Goal: Information Seeking & Learning: Check status

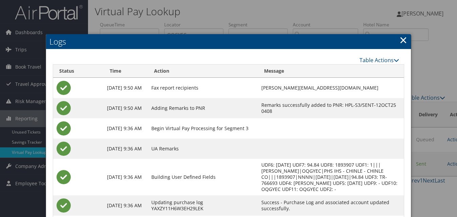
scroll to position [58, 0]
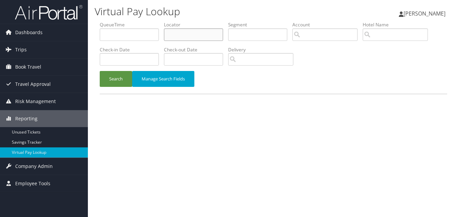
click at [187, 34] on input "text" at bounding box center [193, 34] width 59 height 13
paste input "OBDPSC"
click at [100, 71] on button "Search" at bounding box center [116, 79] width 32 height 16
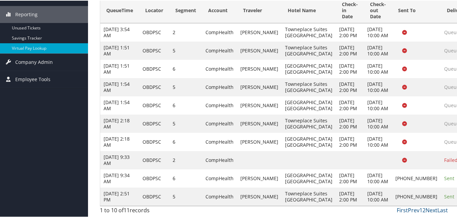
scroll to position [172, 0]
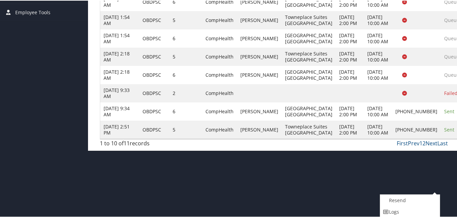
scroll to position [195, 0]
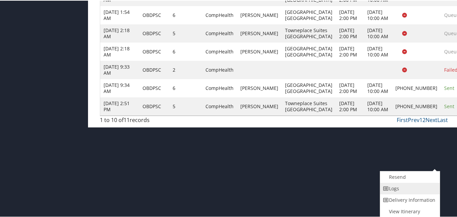
click at [403, 189] on link "Logs" at bounding box center [409, 187] width 58 height 11
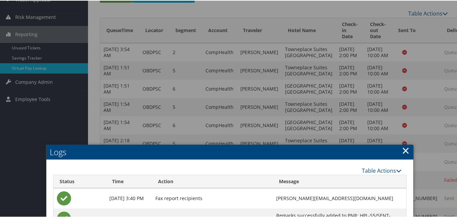
scroll to position [84, 0]
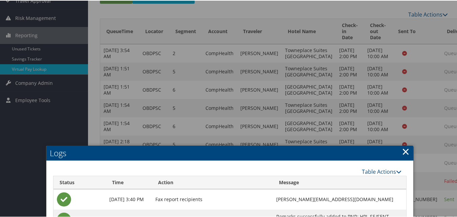
click at [404, 152] on link "×" at bounding box center [405, 151] width 8 height 14
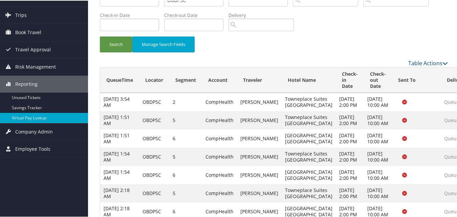
scroll to position [0, 0]
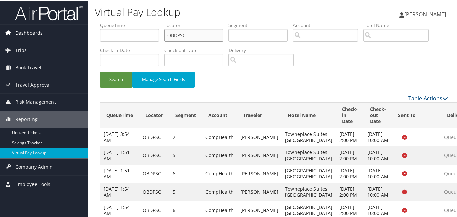
drag, startPoint x: 161, startPoint y: 34, endPoint x: 85, endPoint y: 34, distance: 76.1
click at [85, 34] on div "Dashboards AirPortal 360™ (Manager) My Travel Dashboard Trips Airtinerary® Look…" at bounding box center [229, 161] width 459 height 322
paste input "WRJLRD"
click at [100, 71] on button "Search" at bounding box center [116, 79] width 32 height 16
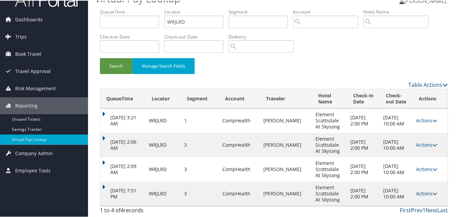
click at [424, 193] on link "Actions" at bounding box center [426, 193] width 21 height 6
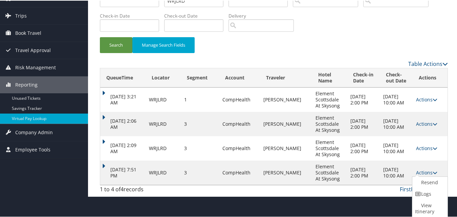
click at [427, 195] on link "Logs" at bounding box center [428, 193] width 33 height 11
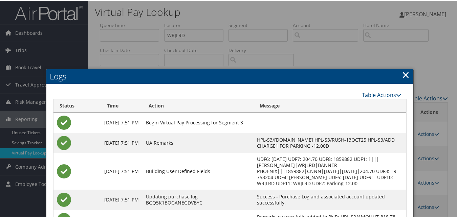
click at [404, 73] on link "×" at bounding box center [405, 74] width 8 height 14
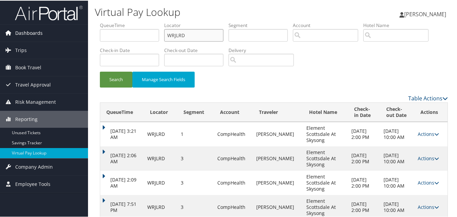
drag, startPoint x: 156, startPoint y: 36, endPoint x: 73, endPoint y: 36, distance: 82.5
click at [73, 36] on div "Dashboards AirPortal 360™ (Manager) My Travel Dashboard Trips Airtinerary® Look…" at bounding box center [229, 115] width 459 height 231
paste input "HAXHTP"
click at [100, 71] on button "Search" at bounding box center [116, 79] width 32 height 16
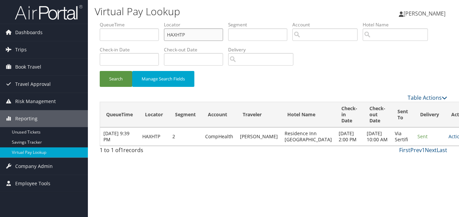
drag, startPoint x: 192, startPoint y: 36, endPoint x: 115, endPoint y: 36, distance: 77.5
click at [115, 21] on ul "QueueTime Locator HAXHTP Segment Account Traveler Hotel Name Check-in Date Chec…" at bounding box center [274, 21] width 348 height 0
click at [100, 71] on button "Search" at bounding box center [116, 79] width 32 height 16
click at [449, 138] on link "Actions" at bounding box center [459, 136] width 21 height 6
click at [422, 160] on link "Logs" at bounding box center [419, 160] width 43 height 11
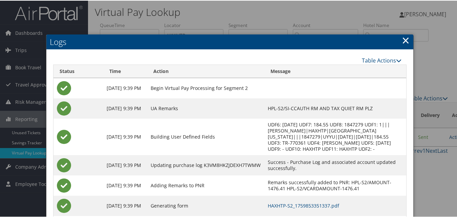
click at [404, 40] on link "×" at bounding box center [405, 40] width 8 height 14
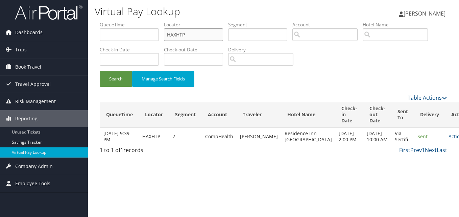
drag, startPoint x: 188, startPoint y: 36, endPoint x: 74, endPoint y: 39, distance: 113.7
click at [74, 39] on div "Dashboards AirPortal 360™ (Manager) My Travel Dashboard Trips Airtinerary® Look…" at bounding box center [229, 108] width 459 height 217
paste input "KRITYJ"
type input "KRITYJ"
click at [100, 71] on button "Search" at bounding box center [116, 79] width 32 height 16
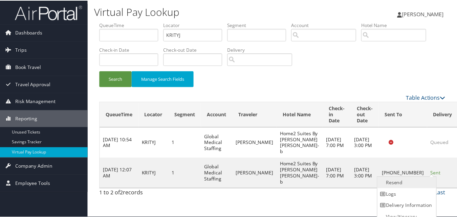
scroll to position [6, 0]
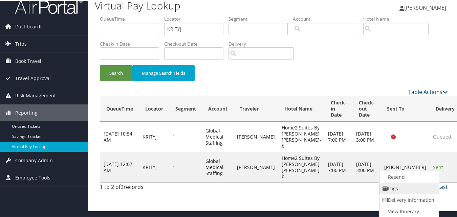
click at [406, 188] on link "Logs" at bounding box center [408, 187] width 58 height 11
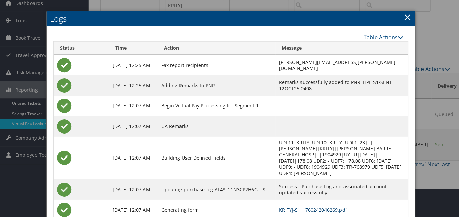
scroll to position [0, 0]
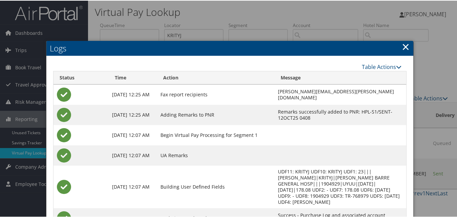
click at [402, 45] on link "×" at bounding box center [405, 46] width 8 height 14
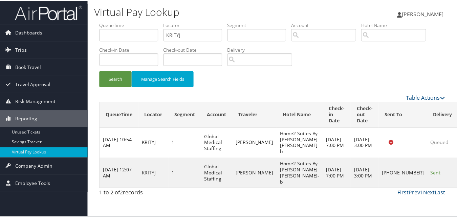
scroll to position [6, 0]
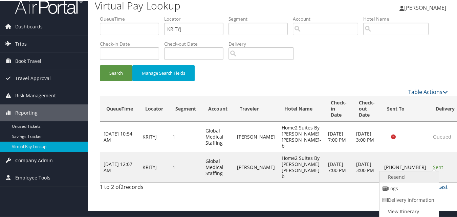
click at [406, 176] on link "Resend" at bounding box center [408, 176] width 58 height 11
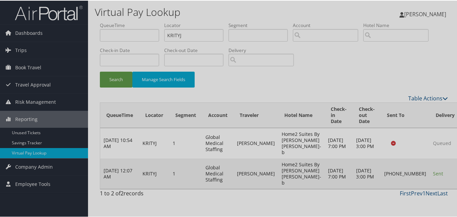
scroll to position [0, 0]
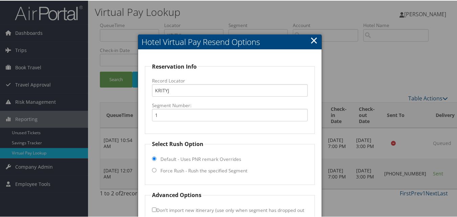
click at [154, 168] on input "Force Rush - Rush the specified Segment" at bounding box center [154, 169] width 4 height 4
radio input "true"
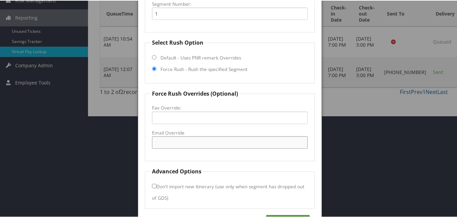
click at [166, 142] on input "Email Override" at bounding box center [229, 142] width 155 height 13
paste input "[EMAIL_ADDRESS][DOMAIN_NAME]"
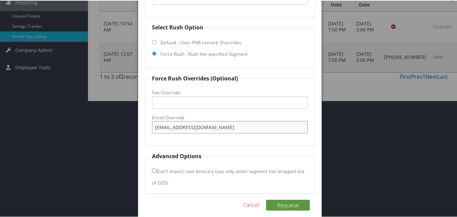
scroll to position [123, 0]
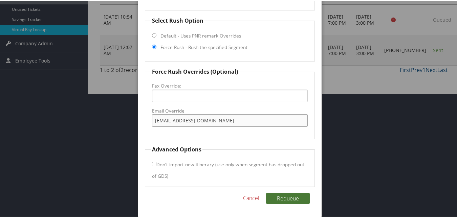
type input "[EMAIL_ADDRESS][DOMAIN_NAME]"
click at [288, 197] on button "Requeue" at bounding box center [288, 197] width 44 height 11
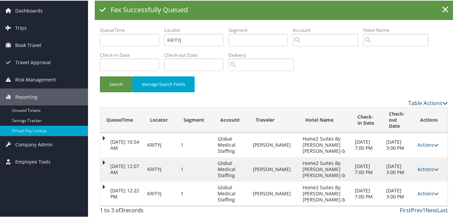
scroll to position [7, 0]
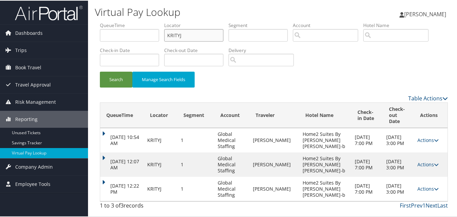
drag, startPoint x: 189, startPoint y: 30, endPoint x: 155, endPoint y: 28, distance: 34.2
click at [156, 21] on ul "QueueTime Locator KRITYJ Segment Account Traveler Hotel Name Check-in Date Chec…" at bounding box center [274, 21] width 348 height 0
paste input "SYKUHB"
click at [100, 71] on button "Search" at bounding box center [116, 79] width 32 height 16
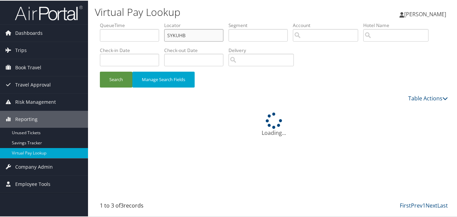
scroll to position [0, 0]
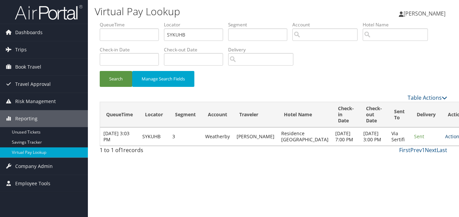
click at [445, 137] on link "Actions" at bounding box center [455, 136] width 21 height 6
click at [422, 162] on link "Logs" at bounding box center [418, 160] width 43 height 11
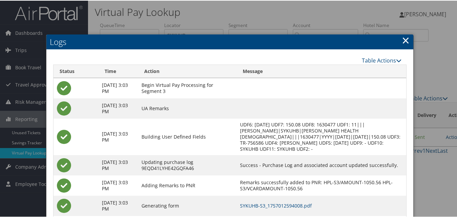
click at [285, 98] on td at bounding box center [320, 108] width 169 height 20
click at [401, 43] on link "×" at bounding box center [405, 40] width 8 height 14
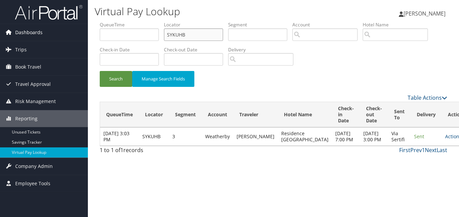
drag, startPoint x: 119, startPoint y: 31, endPoint x: 70, endPoint y: 31, distance: 49.0
click at [70, 31] on div "Dashboards AirPortal 360™ (Manager) My Travel Dashboard Trips Airtinerary® Look…" at bounding box center [229, 108] width 459 height 217
paste input "CEGDQQ"
click at [100, 71] on button "Search" at bounding box center [116, 79] width 32 height 16
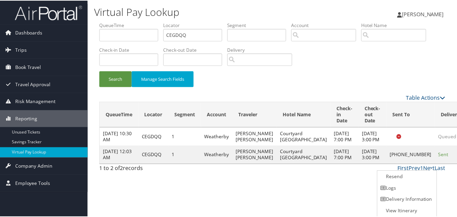
scroll to position [0, 0]
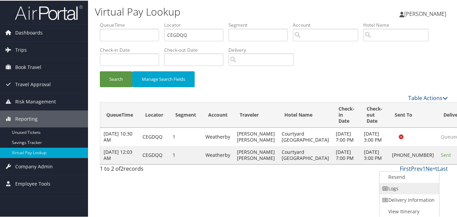
click at [399, 186] on link "Logs" at bounding box center [408, 187] width 58 height 11
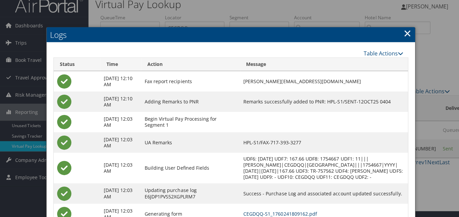
scroll to position [0, 0]
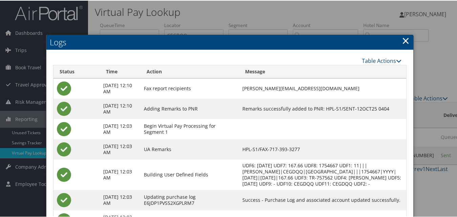
click at [404, 41] on link "×" at bounding box center [405, 40] width 8 height 14
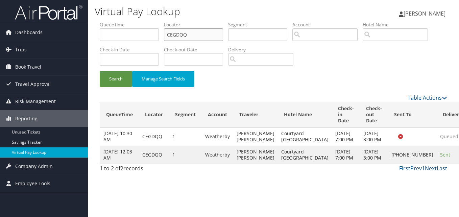
drag, startPoint x: 76, startPoint y: 11, endPoint x: 33, endPoint y: 1, distance: 44.1
click at [36, 1] on div "Dashboards AirPortal 360™ (Manager) My Travel Dashboard Trips Airtinerary® Look…" at bounding box center [229, 108] width 459 height 217
paste input "HMDXMW"
click at [100, 71] on button "Search" at bounding box center [116, 79] width 32 height 16
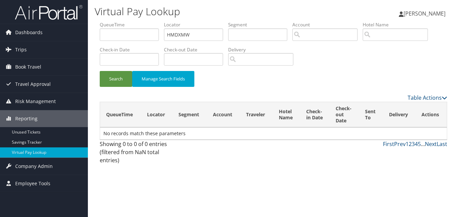
click at [233, 90] on div "Search Manage Search Fields" at bounding box center [274, 82] width 358 height 23
drag, startPoint x: 196, startPoint y: 33, endPoint x: 77, endPoint y: 22, distance: 119.6
click at [77, 22] on div "Dashboards AirPortal 360™ (Manager) My Travel Dashboard Trips Airtinerary® Look…" at bounding box center [229, 108] width 459 height 217
click at [100, 71] on button "Search" at bounding box center [116, 79] width 32 height 16
click at [197, 30] on input "HMDXMW" at bounding box center [193, 34] width 59 height 13
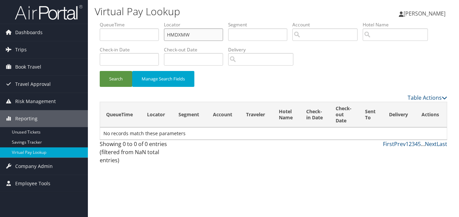
click at [100, 71] on button "Search" at bounding box center [116, 79] width 32 height 16
drag, startPoint x: 117, startPoint y: 34, endPoint x: 98, endPoint y: 34, distance: 19.0
click at [100, 34] on form "QueueTime Locator HMDXMW Segment Account Traveler Hotel Name Check-in Date Chec…" at bounding box center [274, 57] width 348 height 72
paste input "WJVMCP"
click at [100, 71] on button "Search" at bounding box center [116, 79] width 32 height 16
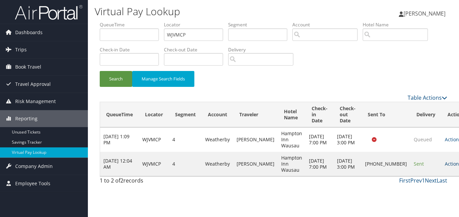
click at [445, 167] on link "Actions" at bounding box center [455, 164] width 21 height 6
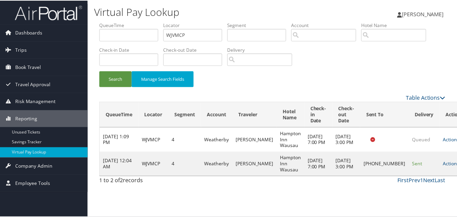
scroll to position [0, 0]
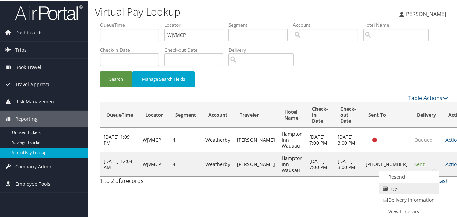
click at [406, 186] on link "Logs" at bounding box center [408, 187] width 58 height 11
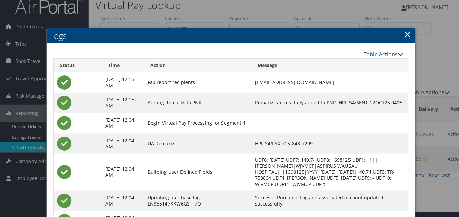
scroll to position [0, 0]
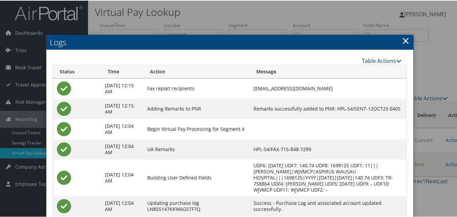
click at [402, 40] on link "×" at bounding box center [405, 40] width 8 height 14
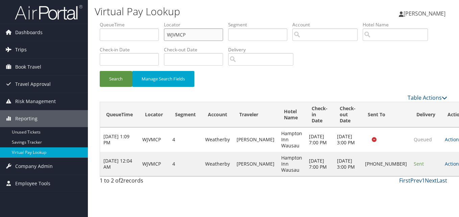
drag, startPoint x: 181, startPoint y: 36, endPoint x: 28, endPoint y: 43, distance: 153.4
click at [30, 42] on div "Dashboards AirPortal 360™ (Manager) My Travel Dashboard Trips Airtinerary® Look…" at bounding box center [229, 108] width 459 height 217
paste input "KSTHWX"
type input "KSTHWX"
click at [100, 71] on button "Search" at bounding box center [116, 79] width 32 height 16
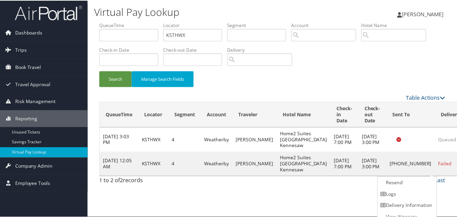
scroll to position [6, 0]
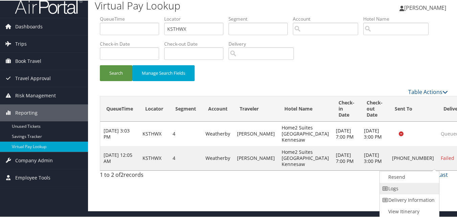
click at [403, 187] on link "Logs" at bounding box center [408, 187] width 58 height 11
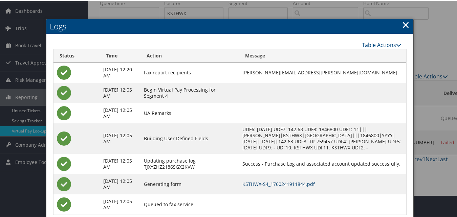
scroll to position [10, 0]
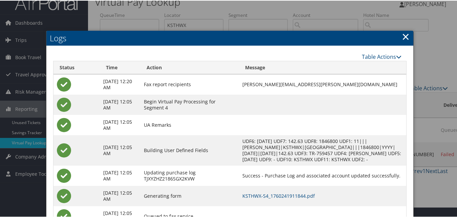
click at [404, 38] on link "×" at bounding box center [405, 36] width 8 height 14
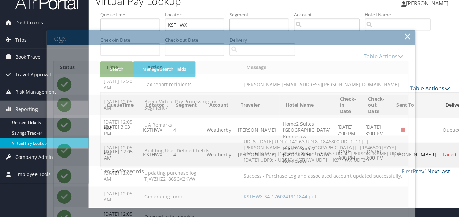
scroll to position [0, 0]
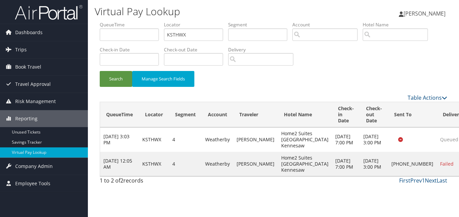
click at [282, 100] on div "Table Actions" at bounding box center [318, 98] width 258 height 8
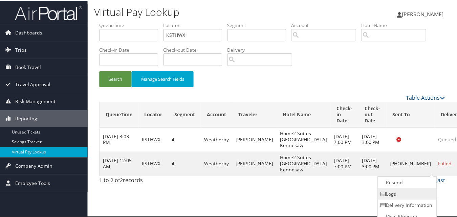
scroll to position [6, 0]
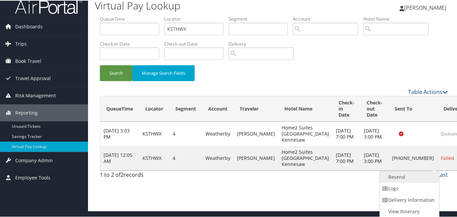
click at [407, 178] on link "Resend" at bounding box center [408, 176] width 58 height 11
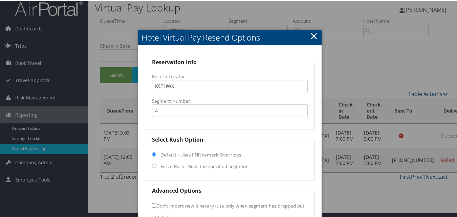
scroll to position [46, 0]
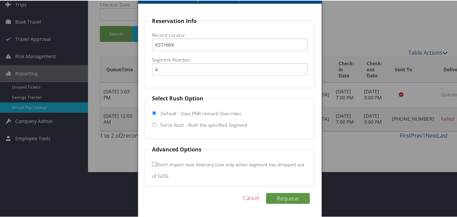
click at [154, 125] on input "Force Rush - Rush the specified Segment" at bounding box center [154, 124] width 4 height 4
radio input "true"
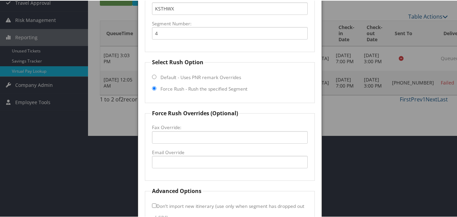
scroll to position [123, 0]
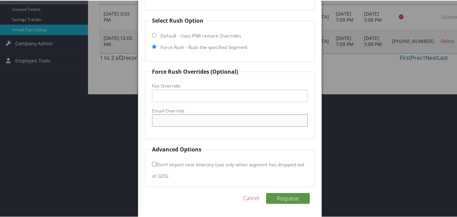
click at [172, 120] on input "Email Override" at bounding box center [229, 120] width 155 height 13
paste input "[EMAIL_ADDRESS][DOMAIN_NAME]"
type input "[EMAIL_ADDRESS][DOMAIN_NAME]"
click at [298, 136] on fieldset "Force Rush Overrides (Optional) Fax Override: Email Override [EMAIL_ADDRESS][DO…" at bounding box center [229, 103] width 169 height 72
click at [293, 200] on button "Requeue" at bounding box center [288, 197] width 44 height 11
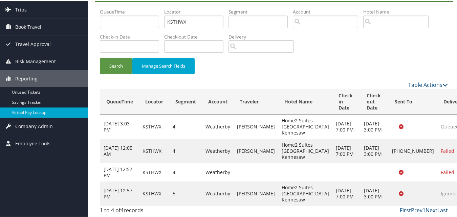
scroll to position [32, 0]
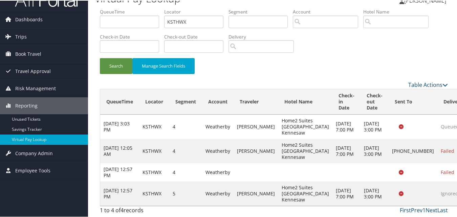
click at [300, 165] on td at bounding box center [305, 172] width 54 height 18
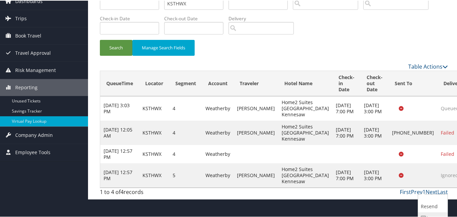
scroll to position [56, 0]
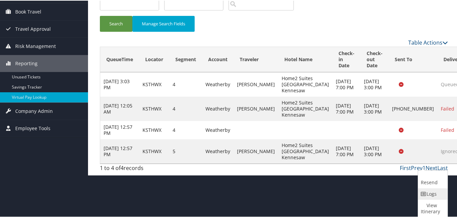
click at [433, 194] on link "Logs" at bounding box center [432, 193] width 28 height 11
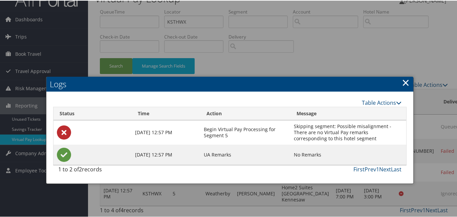
drag, startPoint x: 403, startPoint y: 63, endPoint x: 407, endPoint y: 78, distance: 15.8
click at [403, 75] on link "×" at bounding box center [405, 82] width 8 height 14
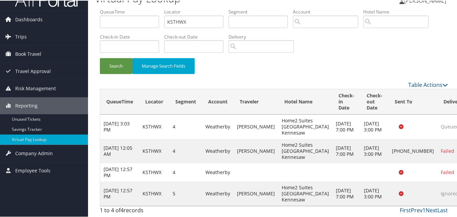
drag, startPoint x: 425, startPoint y: 168, endPoint x: 429, endPoint y: 168, distance: 3.4
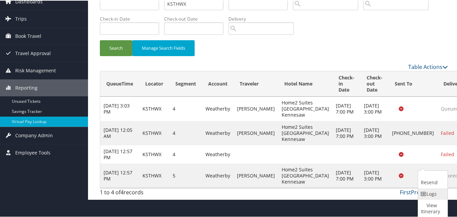
click at [428, 191] on link "Logs" at bounding box center [432, 193] width 28 height 11
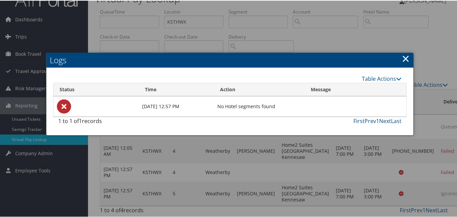
click at [404, 51] on link "×" at bounding box center [405, 58] width 8 height 14
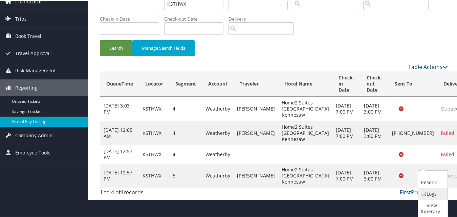
click at [435, 194] on link "Logs" at bounding box center [432, 193] width 28 height 11
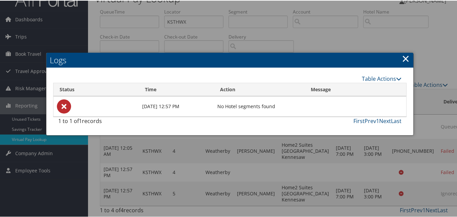
click at [401, 51] on link "×" at bounding box center [405, 58] width 8 height 14
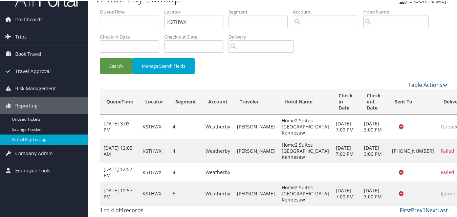
click at [408, 175] on link "Logs" at bounding box center [408, 180] width 58 height 11
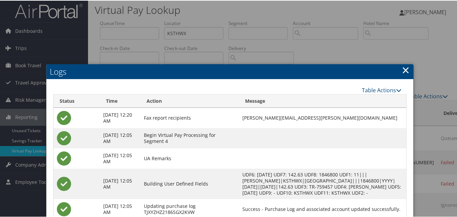
scroll to position [2, 0]
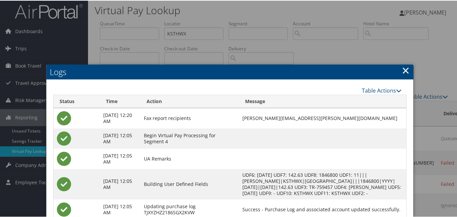
click at [406, 69] on link "×" at bounding box center [405, 70] width 8 height 14
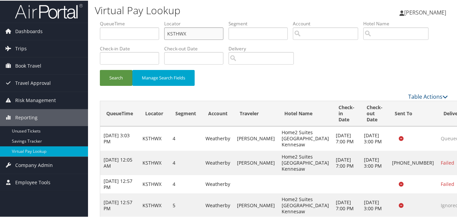
click at [196, 32] on input "KSTHWX" at bounding box center [193, 33] width 59 height 13
click at [100, 69] on button "Search" at bounding box center [116, 77] width 32 height 16
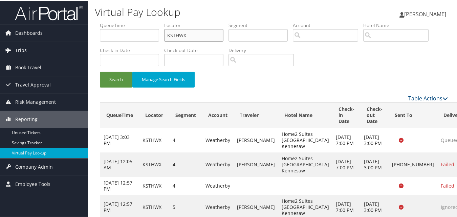
drag, startPoint x: 195, startPoint y: 36, endPoint x: 25, endPoint y: 51, distance: 171.1
click at [25, 50] on div "Dashboards AirPortal 360™ (Manager) My Travel Dashboard Trips Airtinerary® Look…" at bounding box center [229, 115] width 459 height 231
click at [100, 71] on button "Search" at bounding box center [116, 79] width 32 height 16
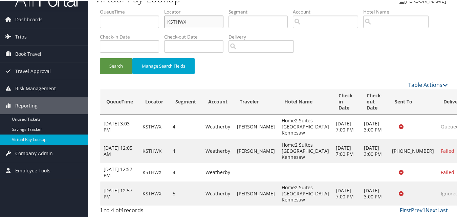
scroll to position [32, 0]
click at [348, 57] on div "Search Manage Search Fields" at bounding box center [274, 68] width 358 height 23
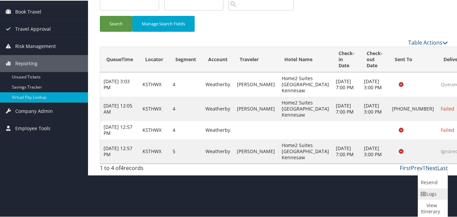
click at [433, 192] on link "Logs" at bounding box center [432, 193] width 28 height 11
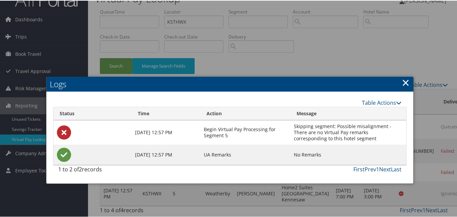
click at [406, 75] on link "×" at bounding box center [405, 82] width 8 height 14
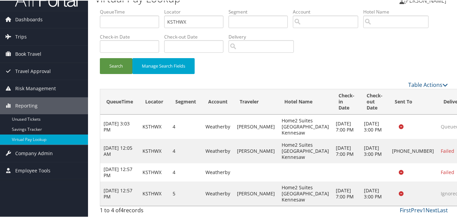
click at [401, 175] on link "Logs" at bounding box center [408, 180] width 58 height 11
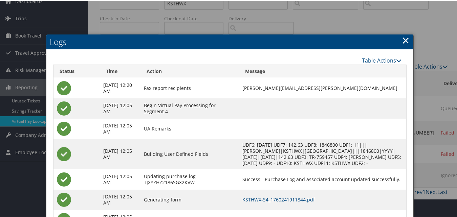
click at [404, 37] on link "×" at bounding box center [405, 40] width 8 height 14
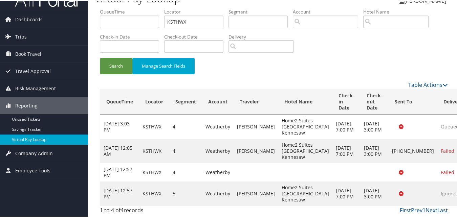
click at [421, 187] on link "Delivery Information" at bounding box center [408, 192] width 58 height 11
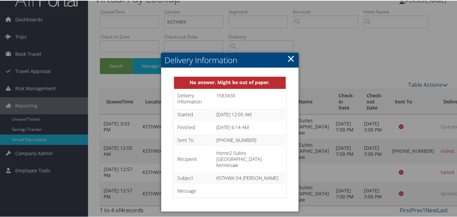
click at [287, 51] on link "×" at bounding box center [291, 58] width 8 height 14
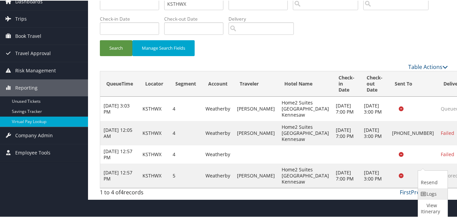
click at [432, 195] on link "Logs" at bounding box center [432, 193] width 28 height 11
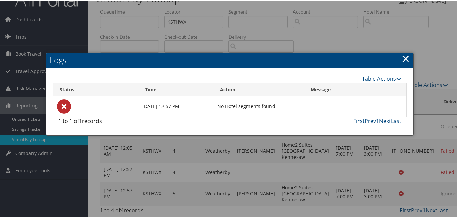
click at [402, 51] on link "×" at bounding box center [405, 58] width 8 height 14
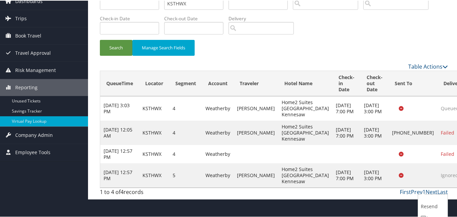
scroll to position [56, 0]
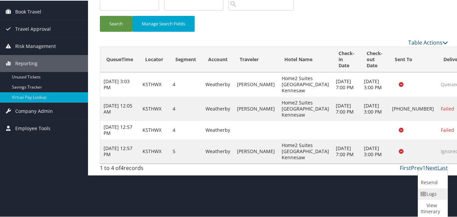
click at [437, 195] on link "Logs" at bounding box center [432, 193] width 28 height 11
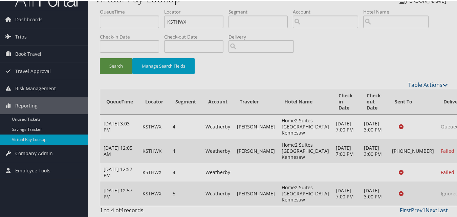
scroll to position [32, 0]
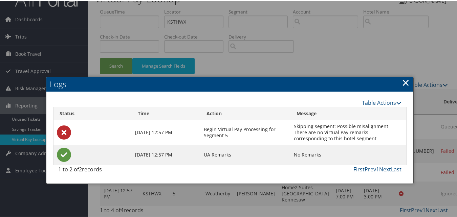
click at [403, 75] on link "×" at bounding box center [405, 82] width 8 height 14
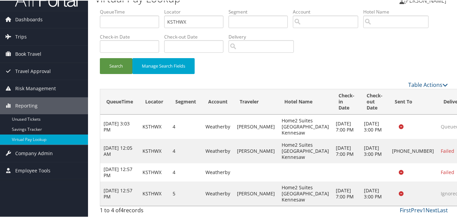
drag, startPoint x: 428, startPoint y: 191, endPoint x: 431, endPoint y: 193, distance: 4.2
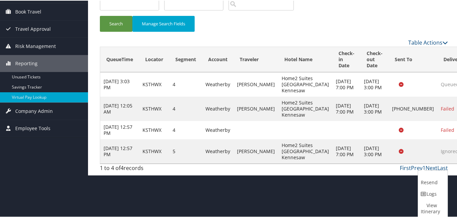
drag, startPoint x: 430, startPoint y: 197, endPoint x: 437, endPoint y: 185, distance: 13.7
click at [430, 197] on link "Logs" at bounding box center [432, 193] width 28 height 11
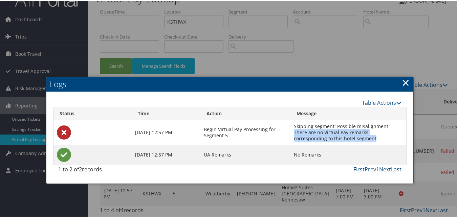
drag, startPoint x: 294, startPoint y: 113, endPoint x: 341, endPoint y: 119, distance: 47.3
click at [341, 120] on td "Skipping segment: Possible misalignment - There are no Virtual Pay remarks corr…" at bounding box center [348, 132] width 116 height 24
copy td "There are no Virtual Pay remarks corresponding to this hotel segment"
click at [284, 98] on div "Table Actions" at bounding box center [273, 102] width 255 height 8
drag, startPoint x: 404, startPoint y: 64, endPoint x: 417, endPoint y: 76, distance: 18.2
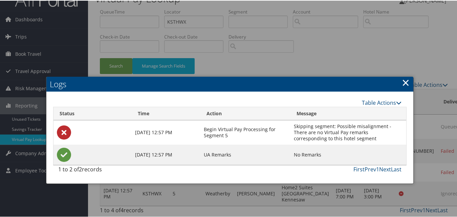
click at [404, 75] on link "×" at bounding box center [405, 82] width 8 height 14
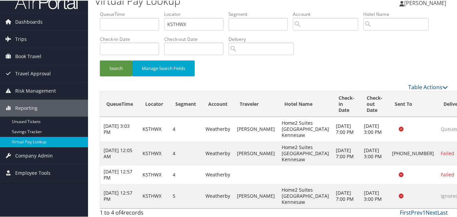
scroll to position [0, 0]
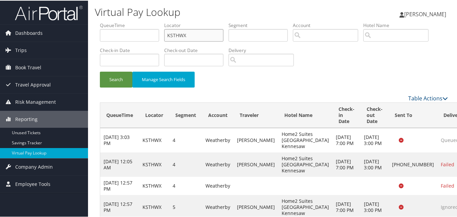
drag, startPoint x: 131, startPoint y: 41, endPoint x: 94, endPoint y: 41, distance: 36.9
click at [94, 41] on div "Virtual Pay Lookup [PERSON_NAME] [PERSON_NAME] My Settings Travel Agency Contac…" at bounding box center [273, 115] width 371 height 231
paste input "OAUEAL"
click at [100, 71] on button "Search" at bounding box center [116, 79] width 32 height 16
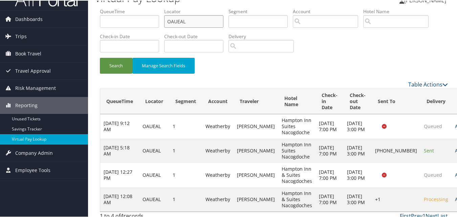
scroll to position [26, 0]
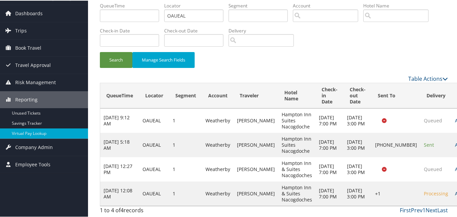
click at [455, 194] on link "Actions" at bounding box center [465, 193] width 21 height 6
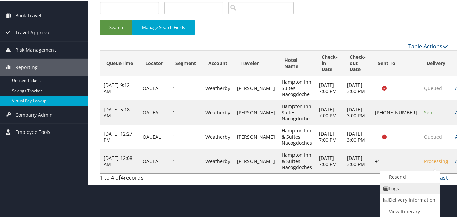
click at [408, 191] on link "Logs" at bounding box center [409, 187] width 58 height 11
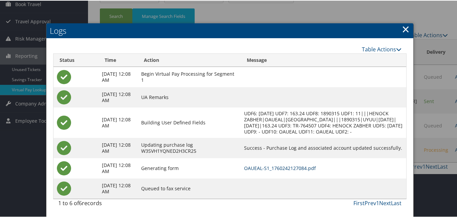
scroll to position [69, 0]
drag, startPoint x: 400, startPoint y: 22, endPoint x: 374, endPoint y: 65, distance: 49.9
click at [401, 22] on link "×" at bounding box center [405, 29] width 8 height 14
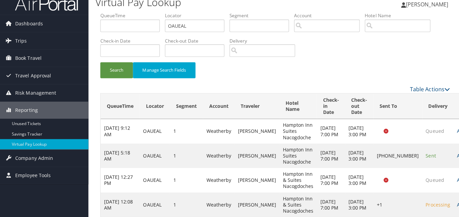
scroll to position [0, 0]
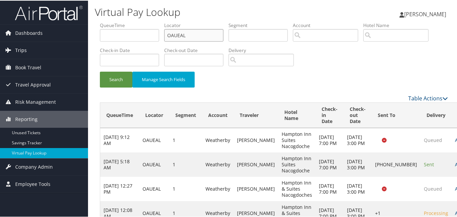
drag, startPoint x: 185, startPoint y: 37, endPoint x: 71, endPoint y: 45, distance: 113.9
click at [71, 45] on div "Dashboards AirPortal 360™ (Manager) My Travel Dashboard Trips Airtinerary® Look…" at bounding box center [229, 118] width 459 height 237
paste input "EYIUTN"
type input "EYIUTN"
click at [100, 71] on button "Search" at bounding box center [116, 79] width 32 height 16
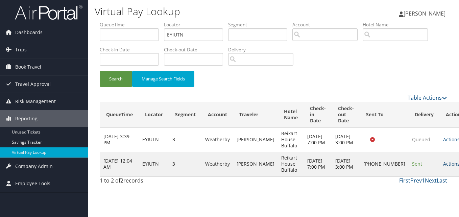
click at [443, 167] on link "Actions" at bounding box center [453, 164] width 21 height 6
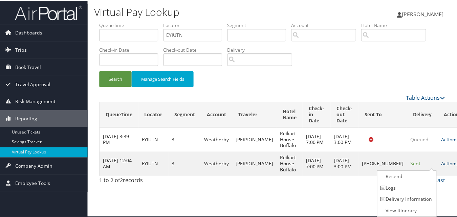
scroll to position [0, 0]
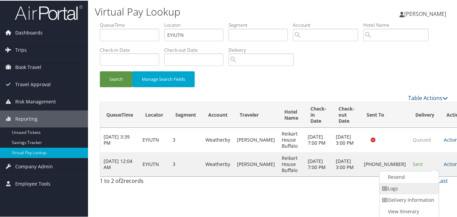
click at [404, 185] on link "Logs" at bounding box center [408, 187] width 58 height 11
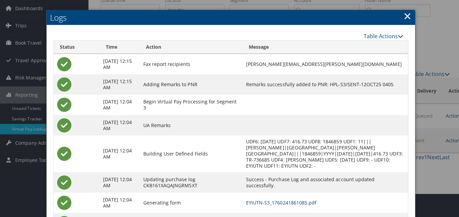
scroll to position [0, 0]
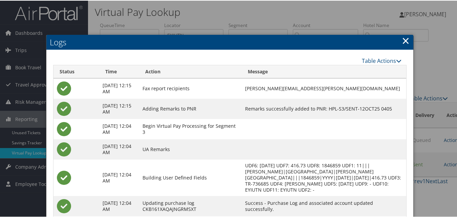
click at [293, 47] on h2 "Logs" at bounding box center [229, 41] width 367 height 15
click at [404, 39] on link "×" at bounding box center [405, 40] width 8 height 14
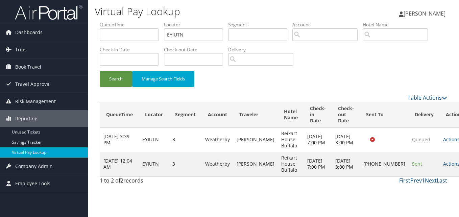
click at [240, 84] on div "Search Manage Search Fields" at bounding box center [274, 82] width 358 height 23
